Goal: Transaction & Acquisition: Purchase product/service

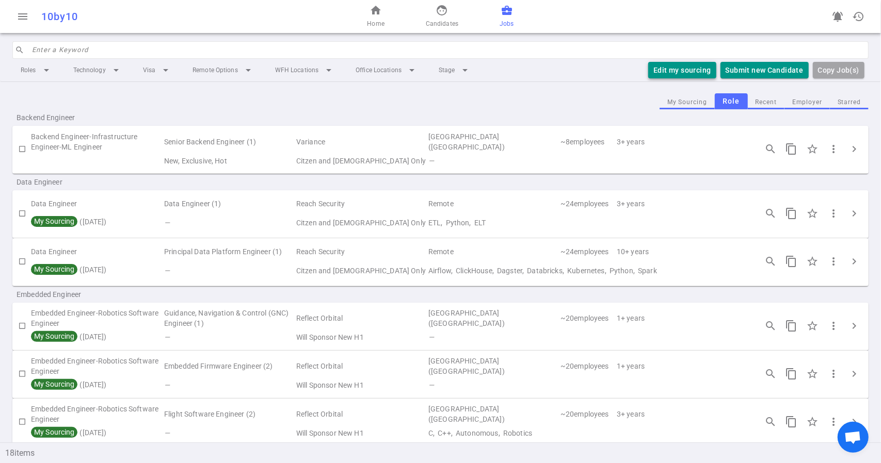
click at [689, 70] on button "Edit my sourcing" at bounding box center [682, 70] width 68 height 17
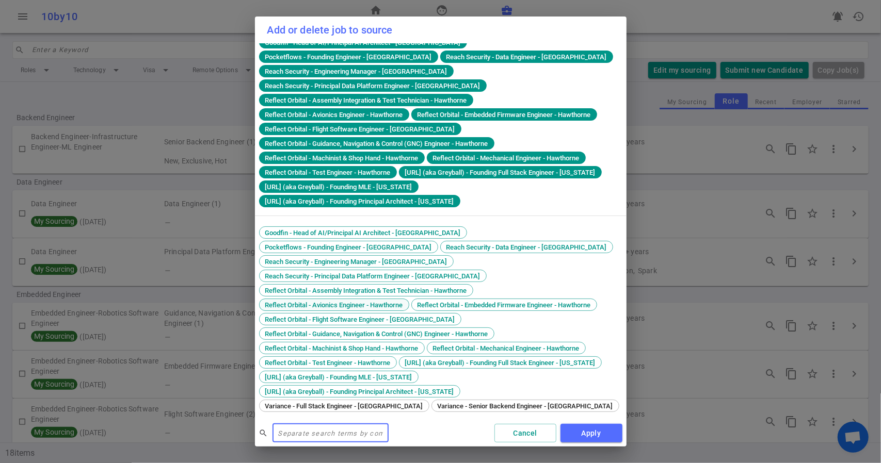
scroll to position [10, 0]
click at [285, 404] on span "Variance - Full Stack Engineer - [GEOGRAPHIC_DATA]" at bounding box center [344, 406] width 165 height 8
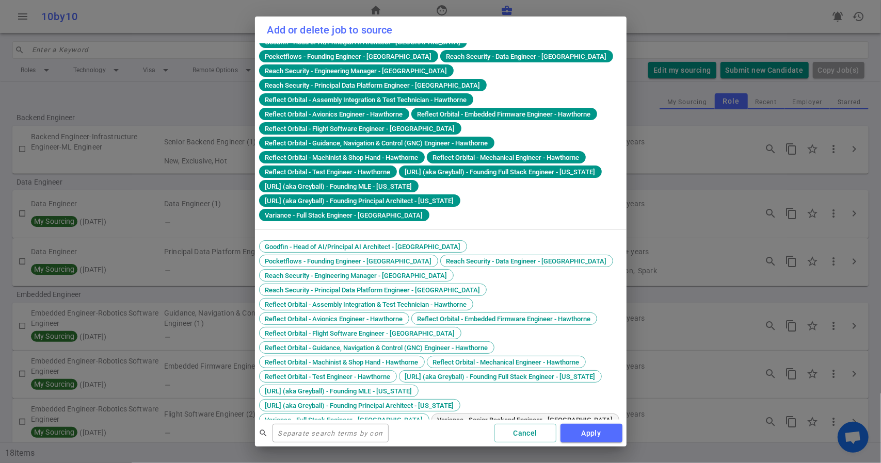
click at [462, 416] on span "Variance - Senior Backend Engineer - [GEOGRAPHIC_DATA]" at bounding box center [525, 420] width 183 height 8
click at [588, 430] on button "Apply" at bounding box center [591, 433] width 62 height 19
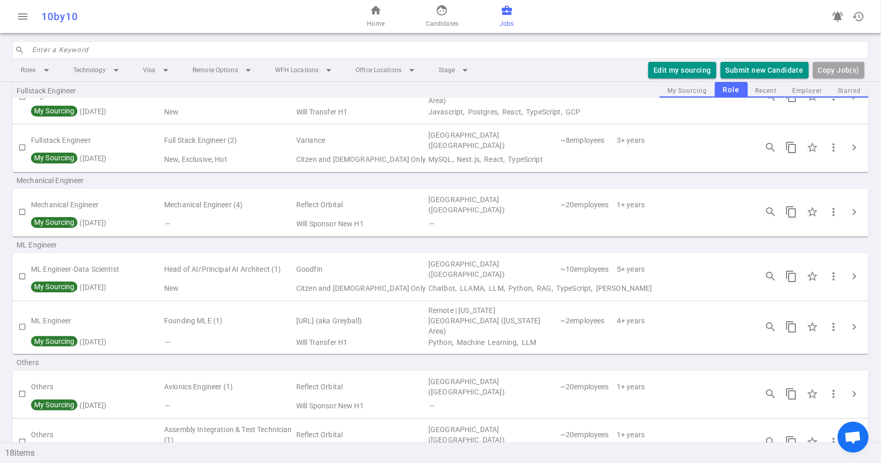
scroll to position [567, 0]
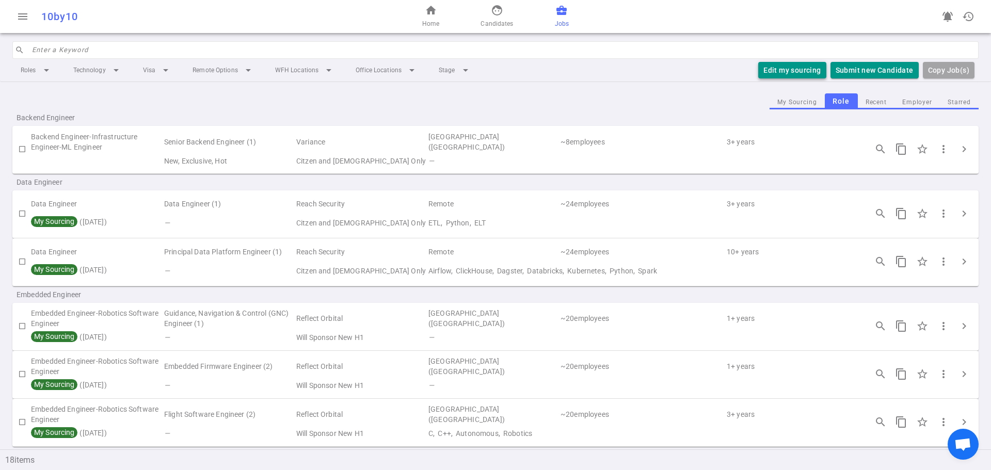
click at [795, 65] on button "Edit my sourcing" at bounding box center [792, 70] width 68 height 17
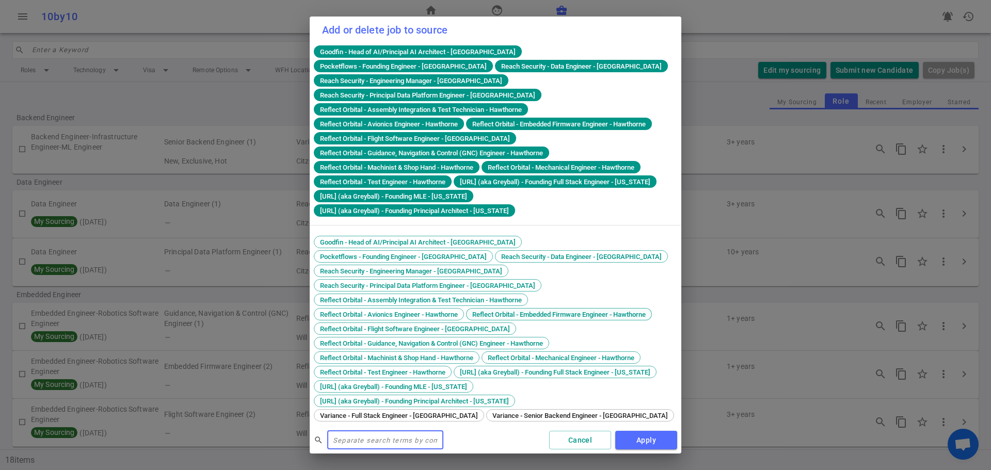
scroll to position [3, 0]
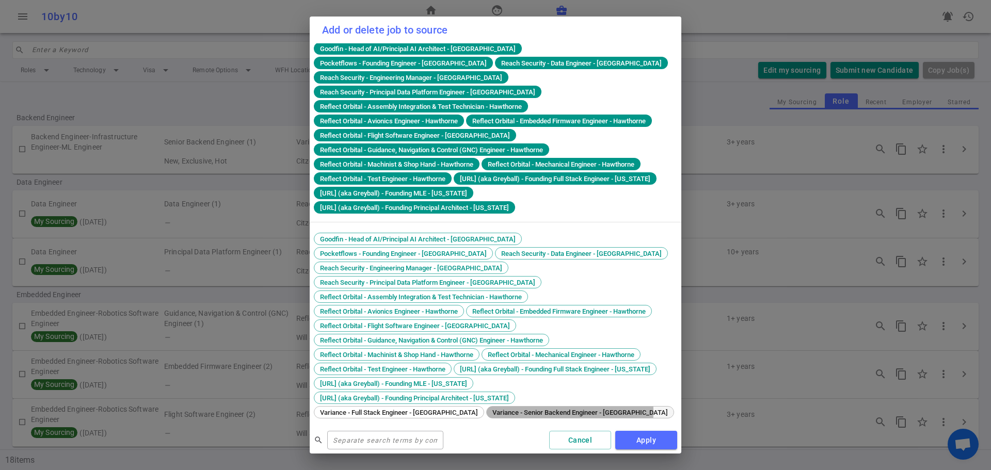
click at [513, 412] on span "Variance - Senior Backend Engineer - [GEOGRAPHIC_DATA]" at bounding box center [580, 413] width 183 height 8
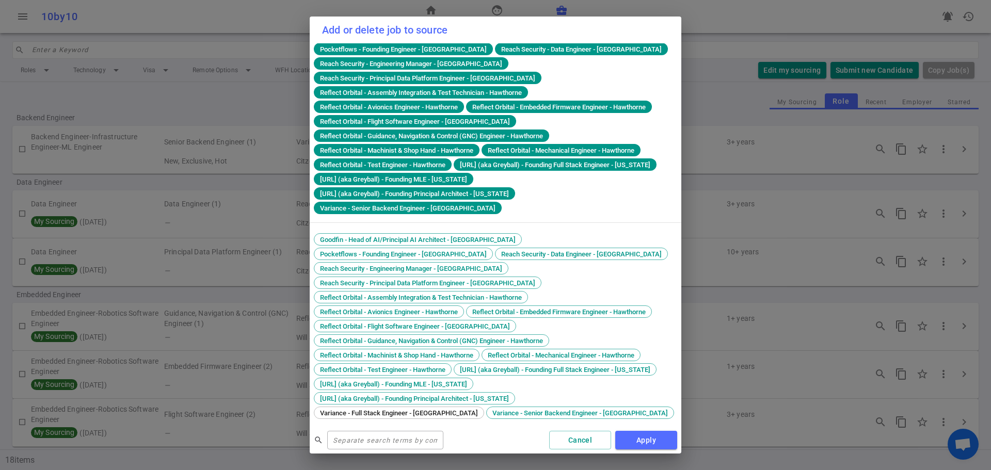
scroll to position [18, 0]
click at [401, 413] on span "Variance - Full Stack Engineer - [GEOGRAPHIC_DATA]" at bounding box center [398, 413] width 165 height 8
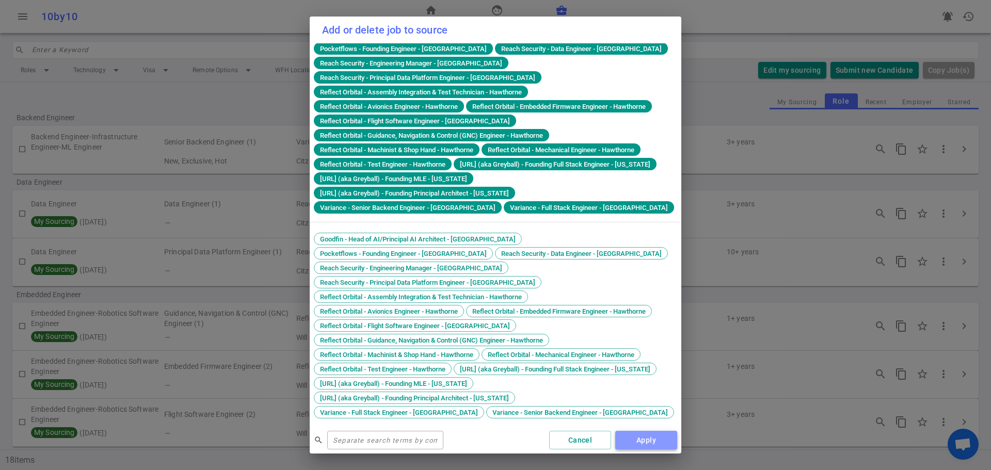
click at [648, 444] on button "Apply" at bounding box center [646, 440] width 62 height 19
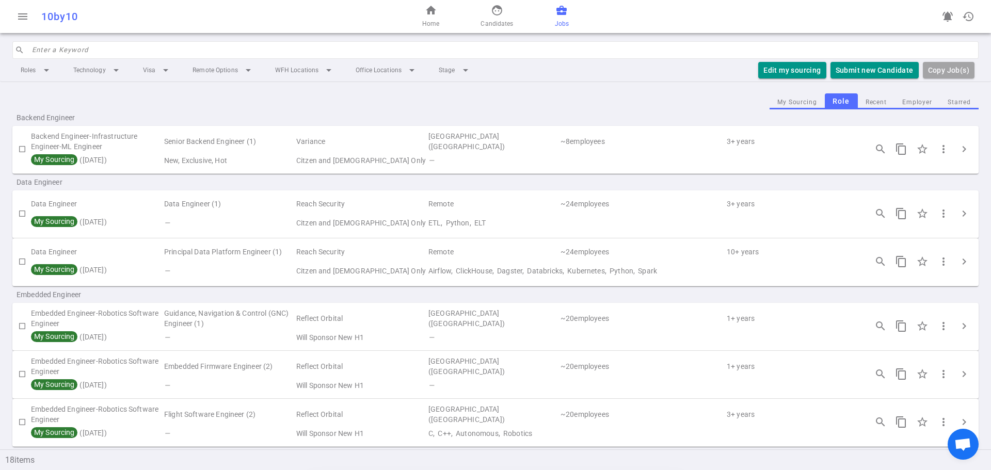
scroll to position [0, 0]
click at [957, 150] on span "chevron_right" at bounding box center [963, 149] width 12 height 12
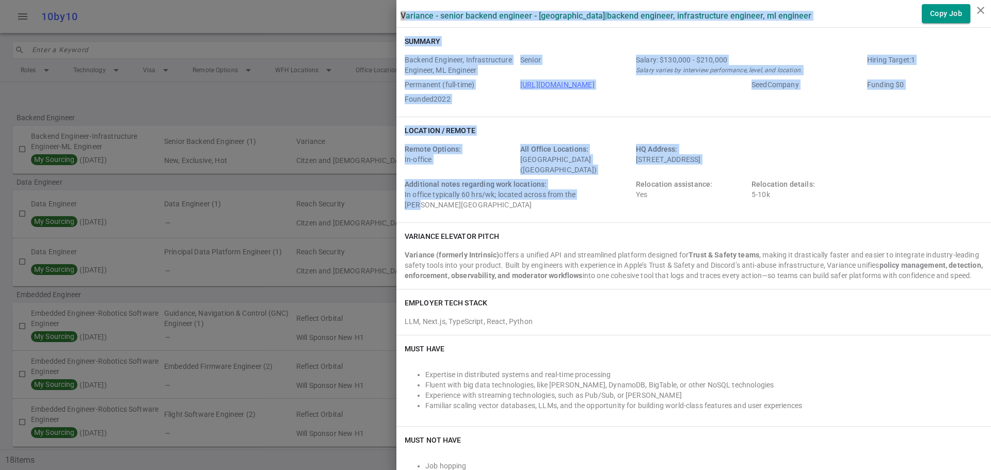
drag, startPoint x: 391, startPoint y: 12, endPoint x: 590, endPoint y: 193, distance: 269.1
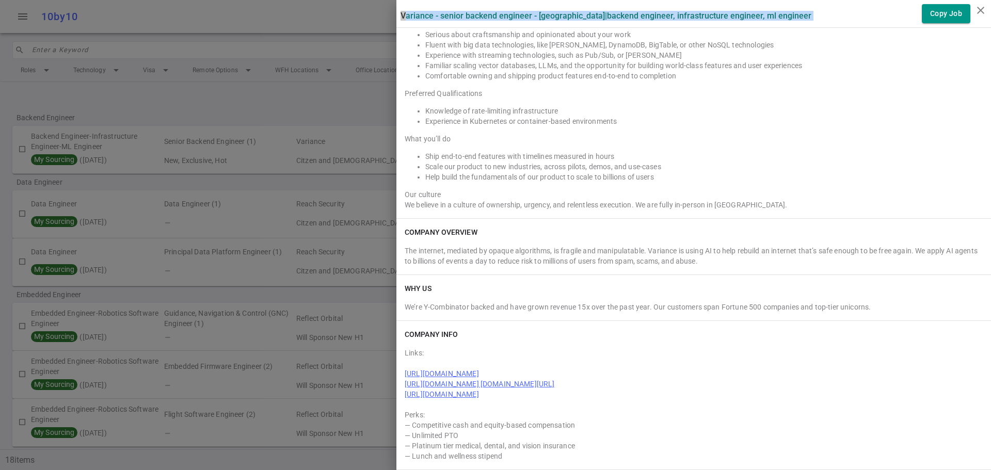
scroll to position [810, 0]
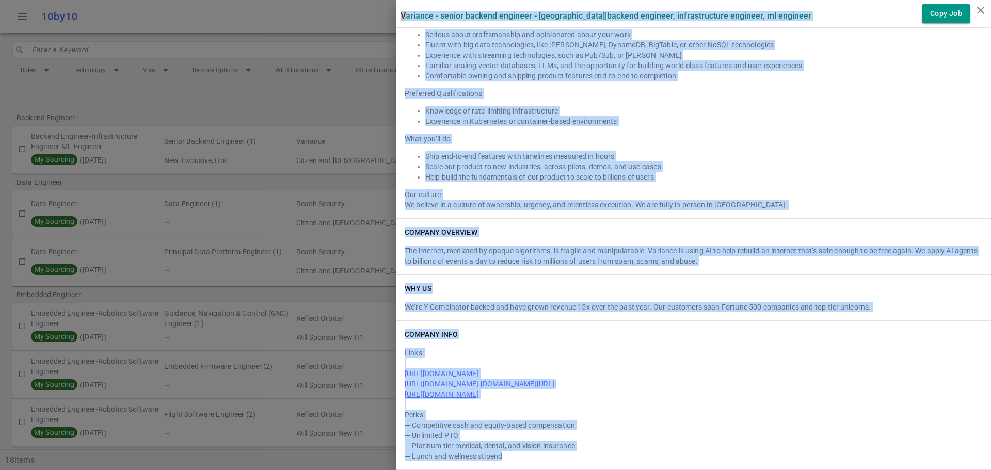
click at [524, 456] on div "— Lunch and wellness stipend" at bounding box center [693, 456] width 578 height 10
copy div "Variance - Senior Backend Engineer - San Francisco | Backend Engineer, Infrastr…"
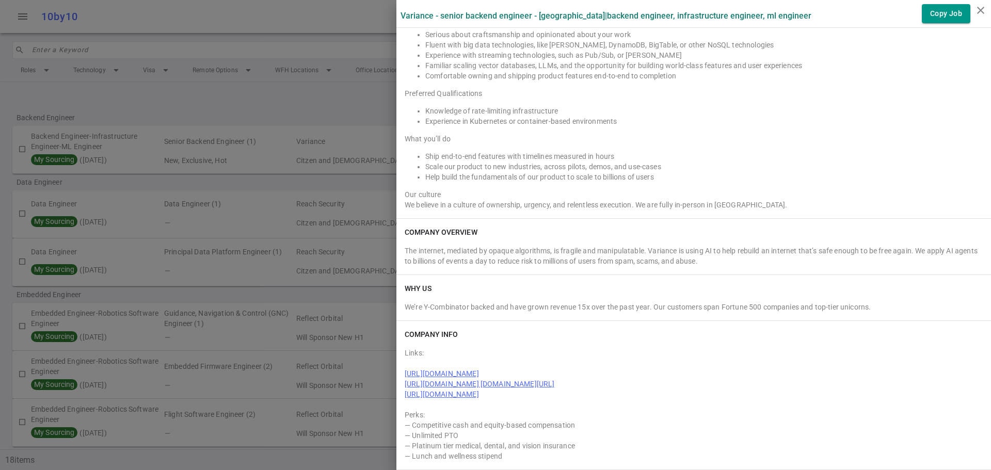
click at [346, 183] on div at bounding box center [495, 235] width 991 height 470
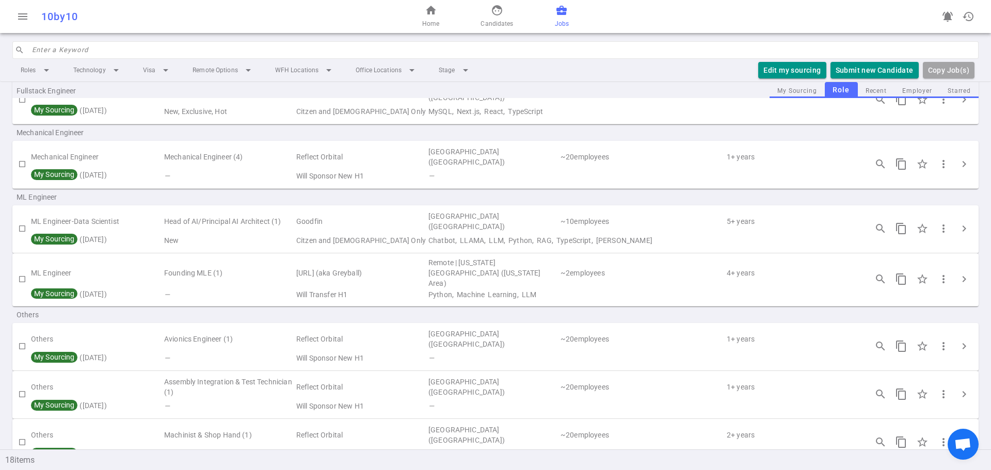
scroll to position [427, 0]
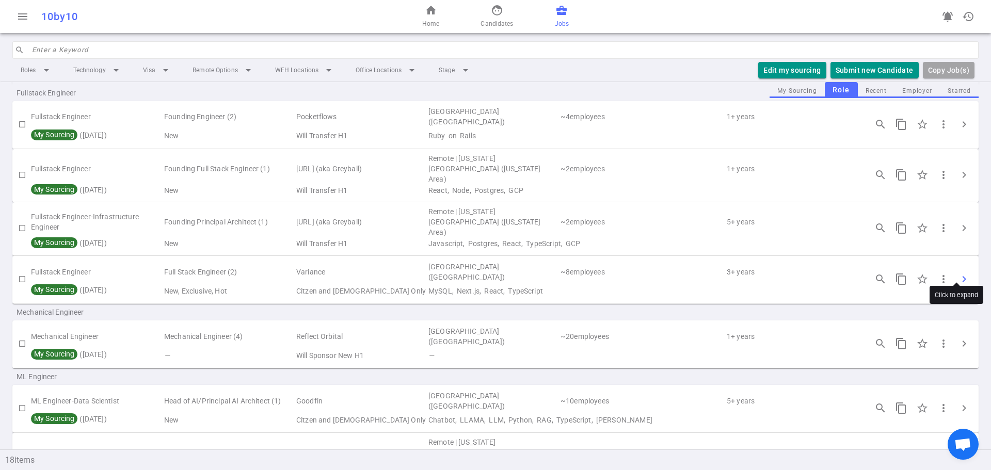
click at [957, 273] on span "chevron_right" at bounding box center [963, 279] width 12 height 12
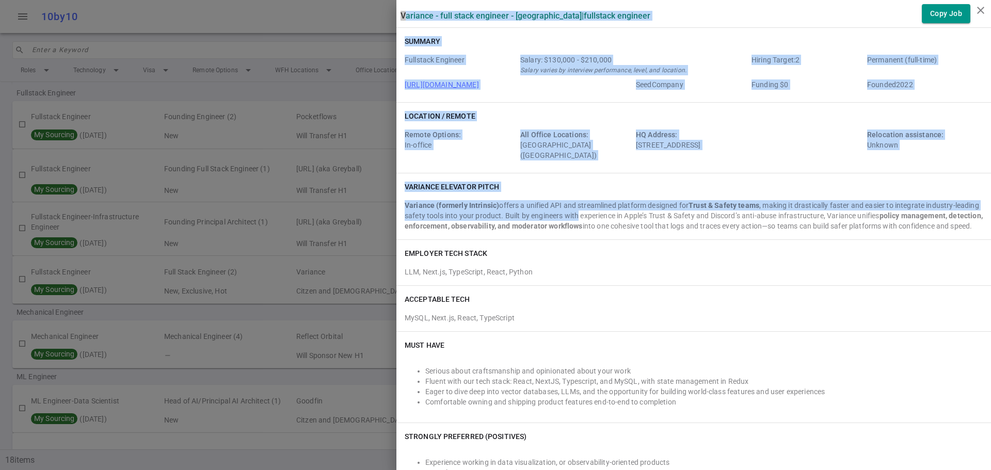
drag, startPoint x: 395, startPoint y: 15, endPoint x: 593, endPoint y: 236, distance: 296.6
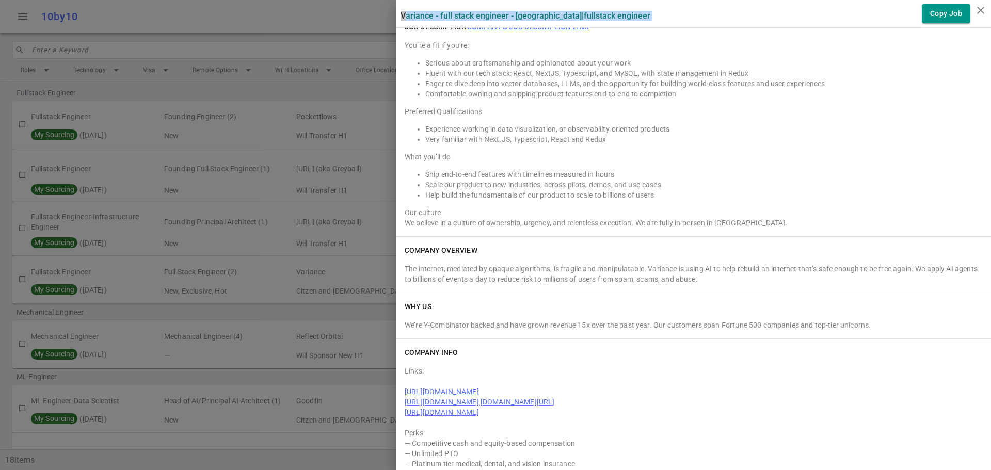
scroll to position [683, 0]
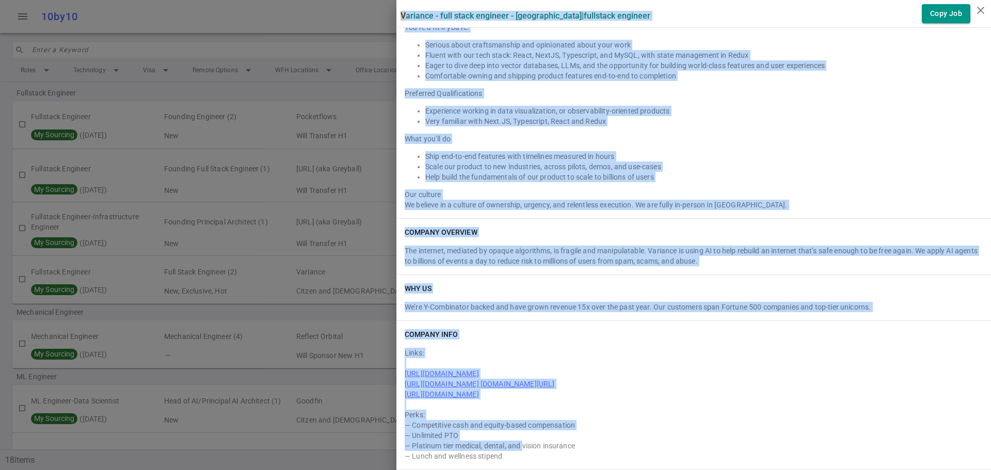
drag, startPoint x: 514, startPoint y: 441, endPoint x: 515, endPoint y: 458, distance: 17.0
click at [514, 442] on div "— Platinum tier medical, dental, and vision insurance" at bounding box center [693, 446] width 578 height 10
click at [515, 460] on div "— Lunch and wellness stipend" at bounding box center [693, 456] width 578 height 10
copy div "Variance - Full Stack Engineer - San Francisco | Fullstack Engineer Copy Job Su…"
